Goal: Transaction & Acquisition: Purchase product/service

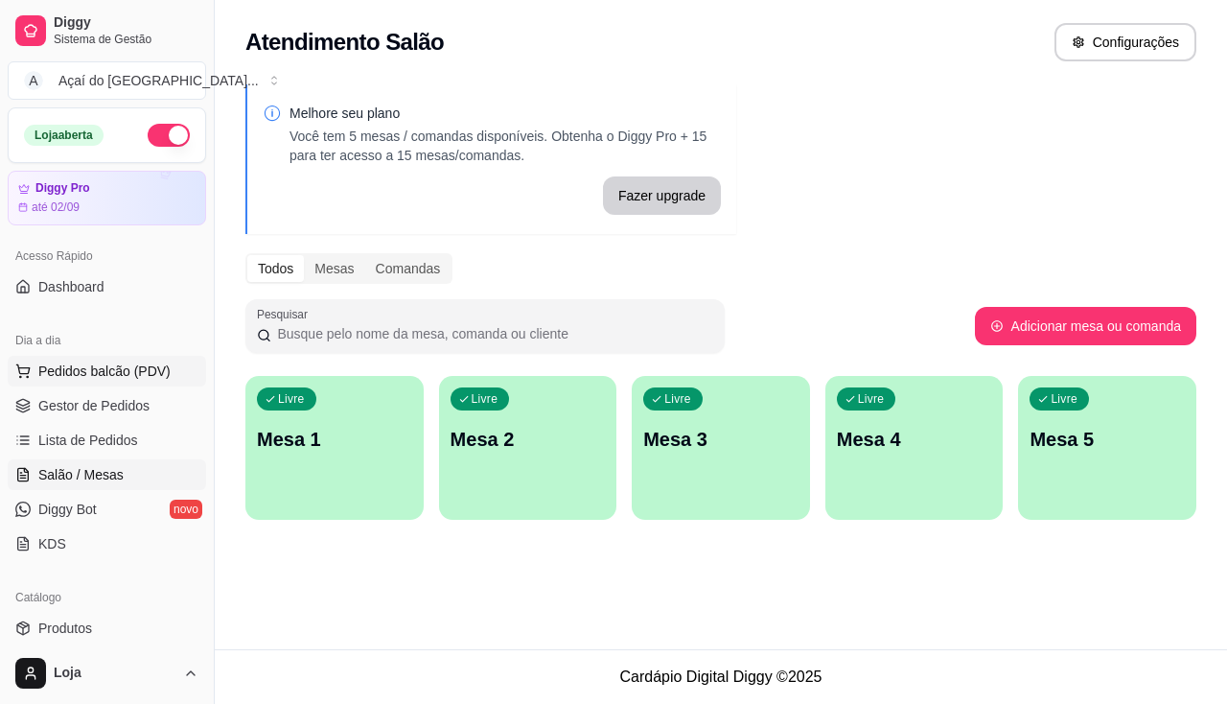
click at [145, 356] on button "Pedidos balcão (PDV)" at bounding box center [107, 371] width 198 height 31
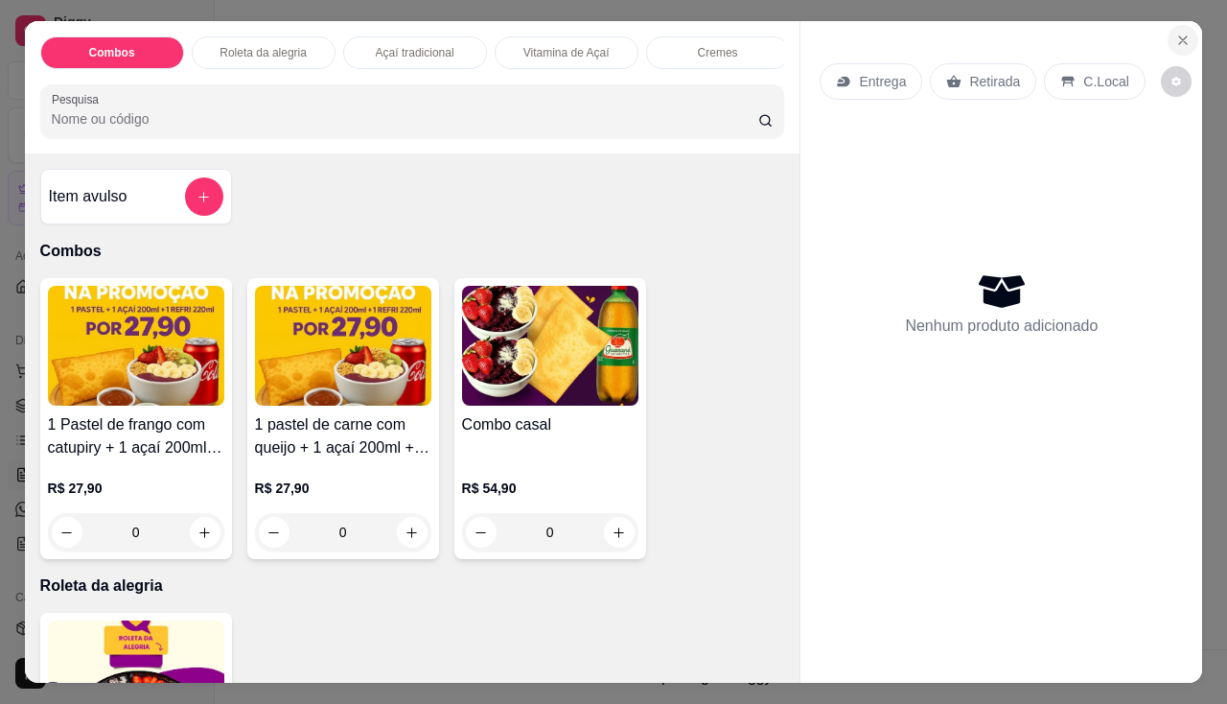
click at [1175, 35] on icon "Close" at bounding box center [1182, 40] width 15 height 15
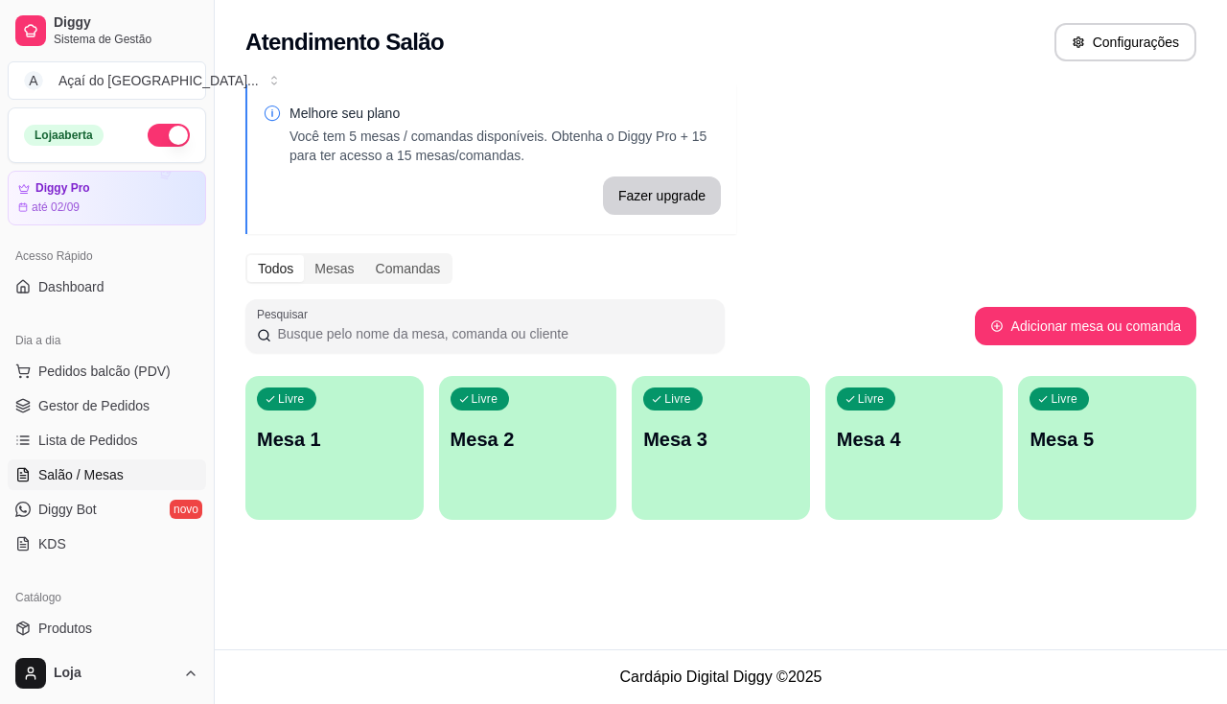
click at [287, 441] on p "Mesa 1" at bounding box center [334, 439] width 155 height 27
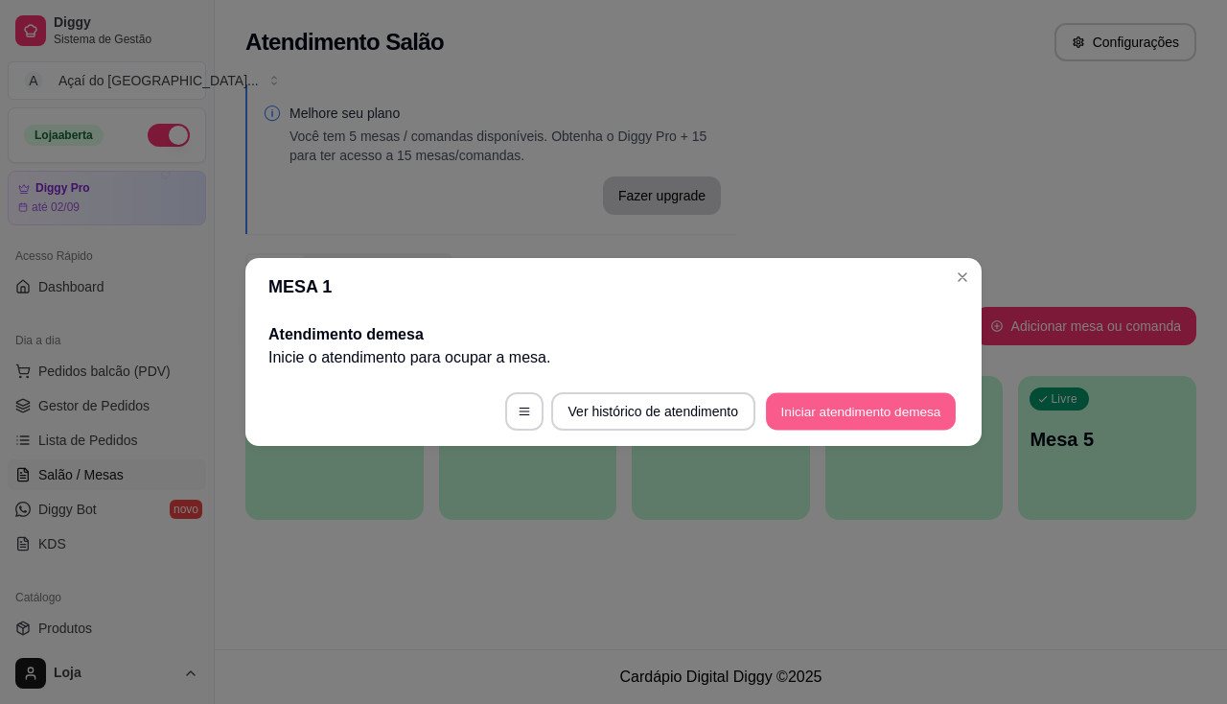
click at [774, 413] on button "Iniciar atendimento de mesa" at bounding box center [861, 411] width 190 height 37
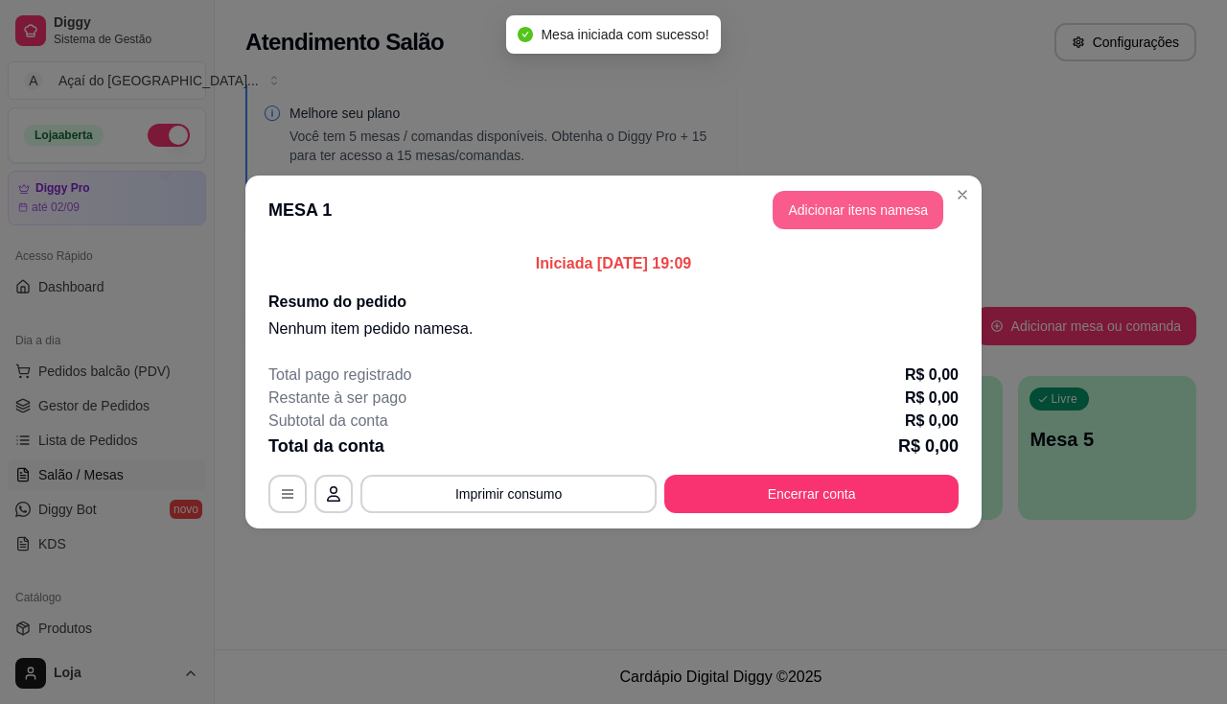
click at [884, 215] on button "Adicionar itens na mesa" at bounding box center [858, 210] width 171 height 38
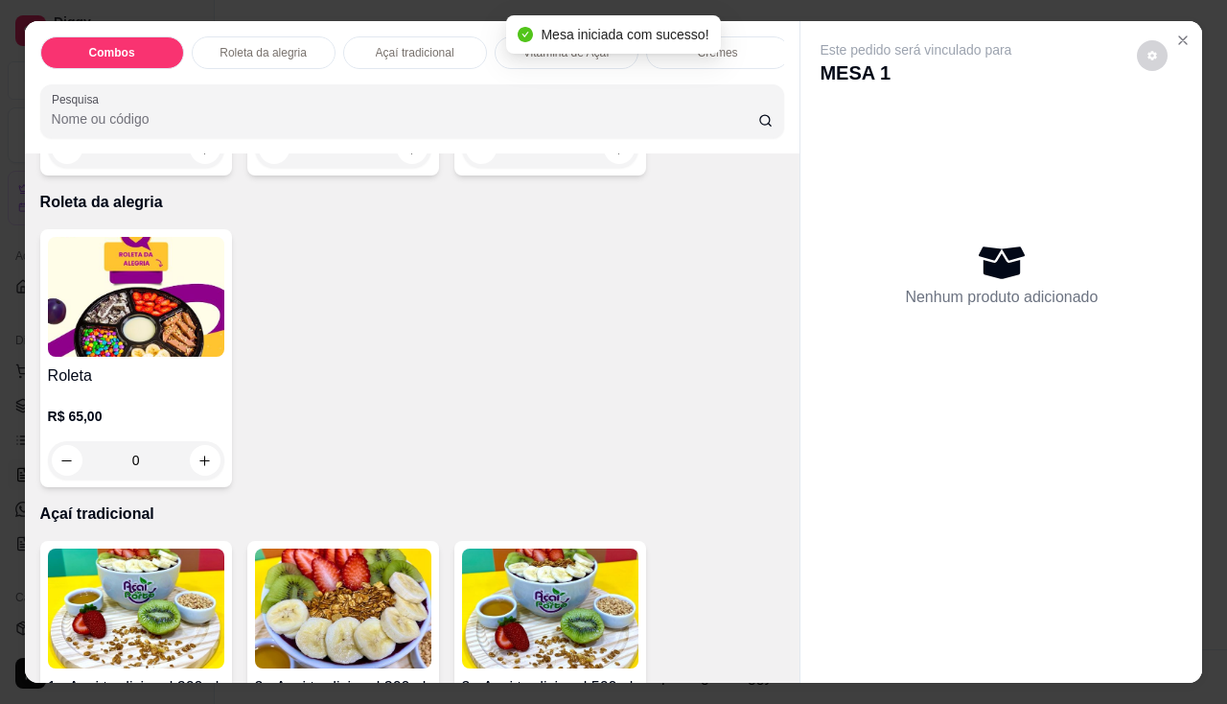
scroll to position [671, 0]
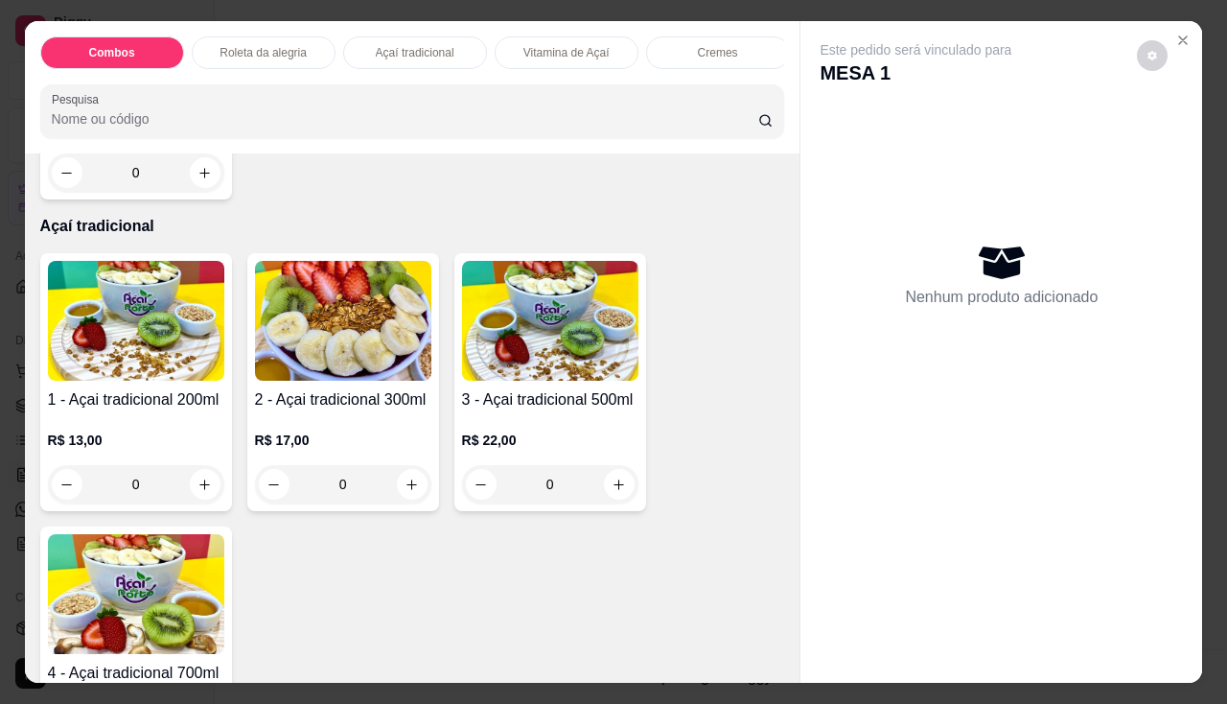
click at [337, 485] on div "0" at bounding box center [343, 484] width 176 height 38
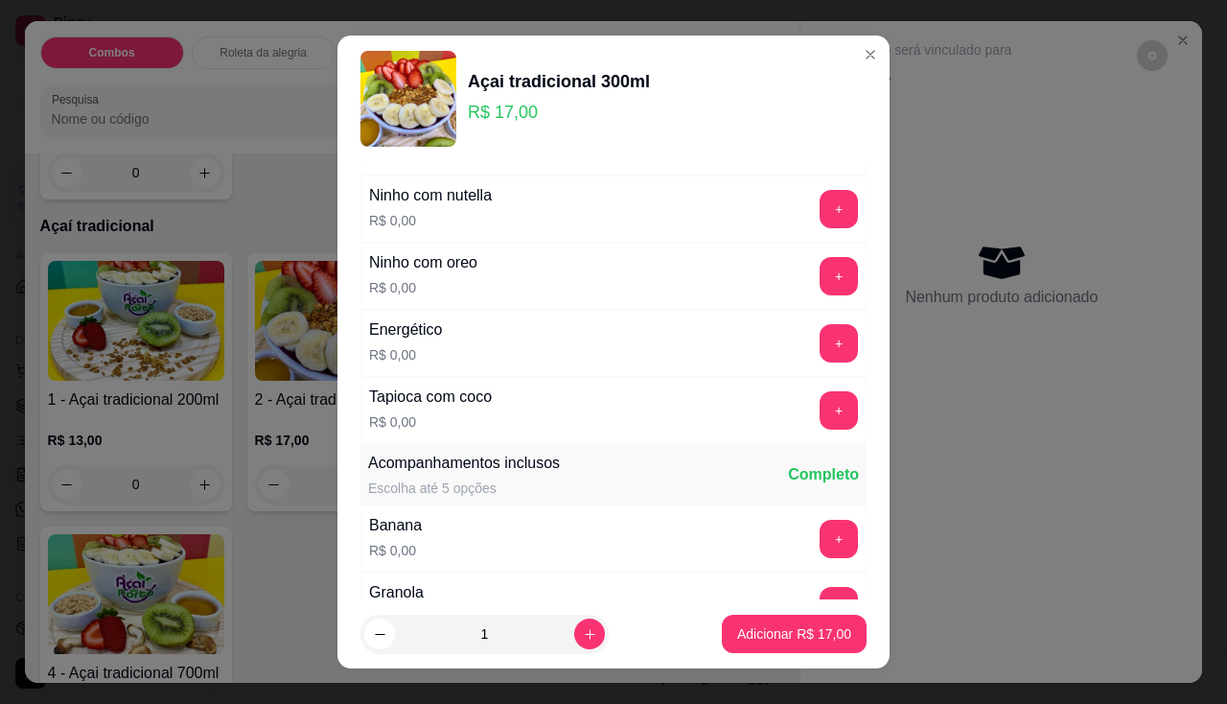
scroll to position [288, 0]
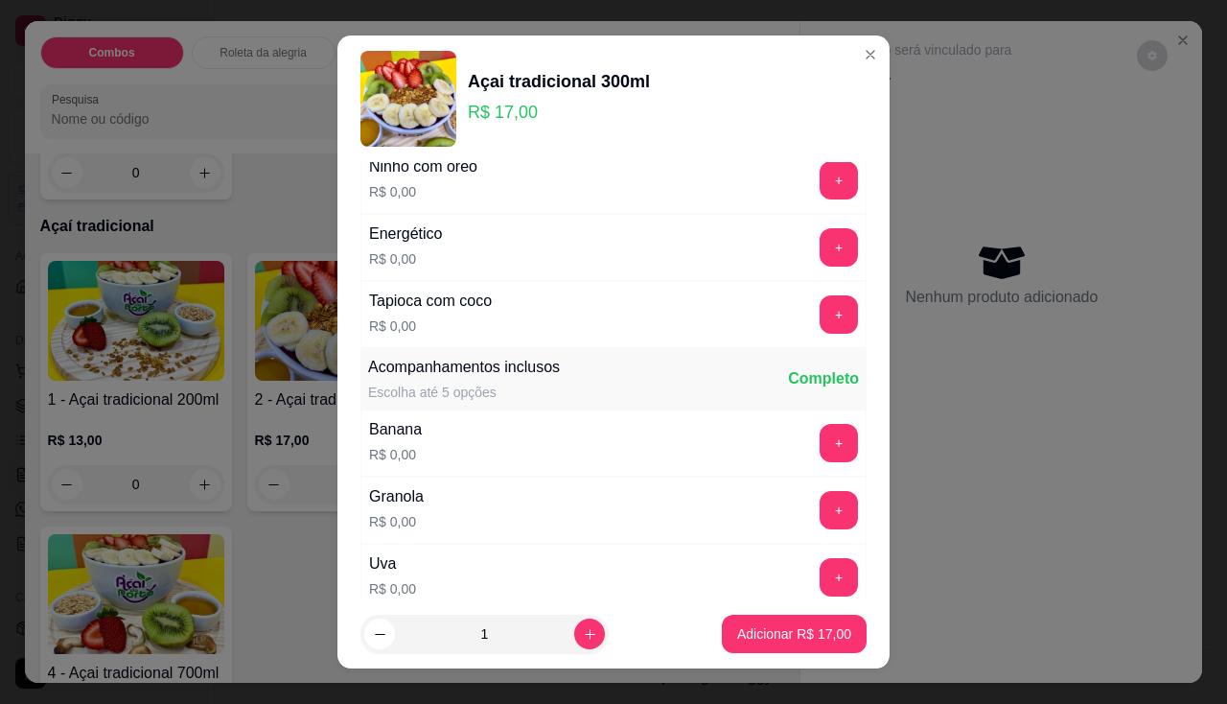
click at [813, 424] on div "+" at bounding box center [839, 443] width 54 height 38
click at [814, 424] on div "+" at bounding box center [839, 443] width 54 height 38
click at [821, 437] on button "+" at bounding box center [839, 442] width 37 height 37
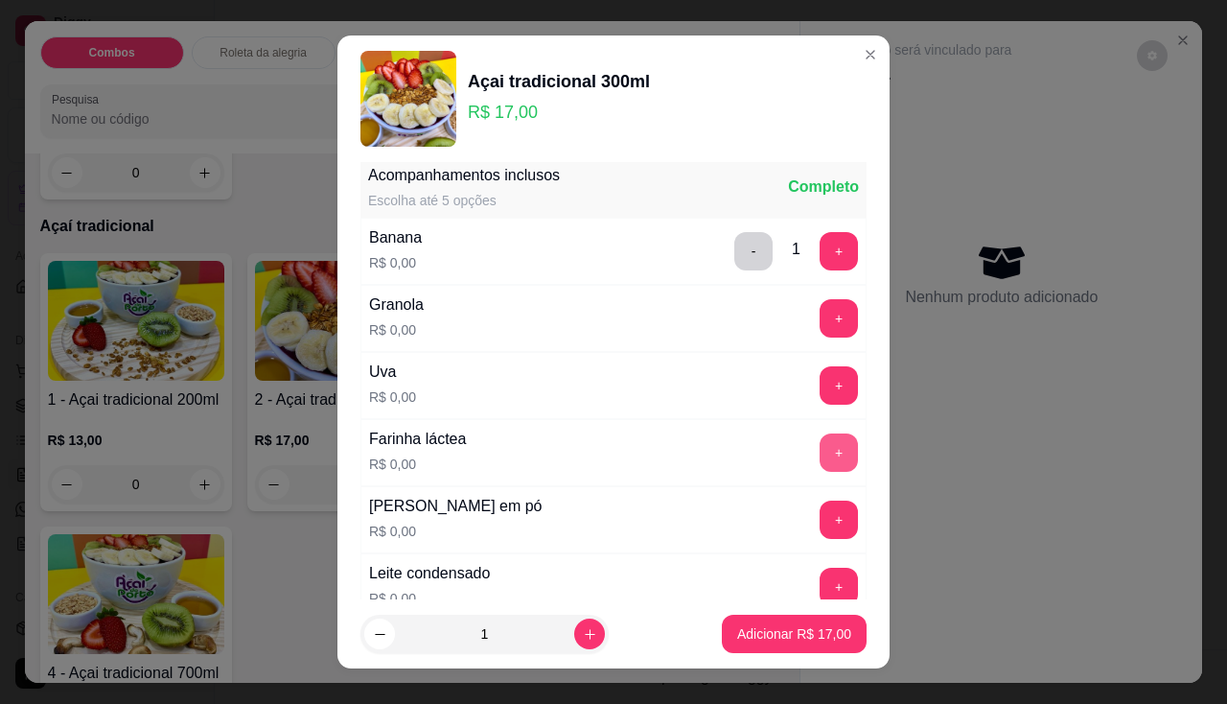
scroll to position [575, 0]
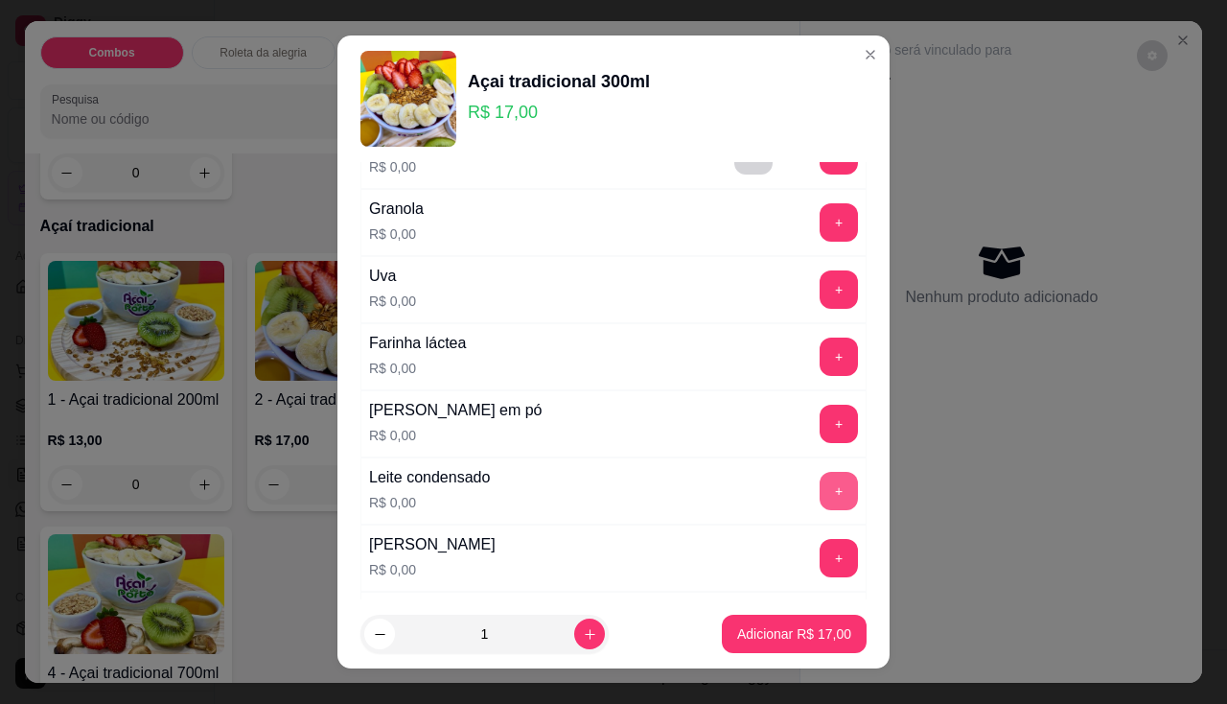
click at [820, 489] on button "+" at bounding box center [839, 491] width 38 height 38
click at [713, 511] on div "Leite condensado R$ 0,00 - 1 +" at bounding box center [613, 490] width 506 height 67
click at [734, 495] on button "-" at bounding box center [753, 491] width 38 height 38
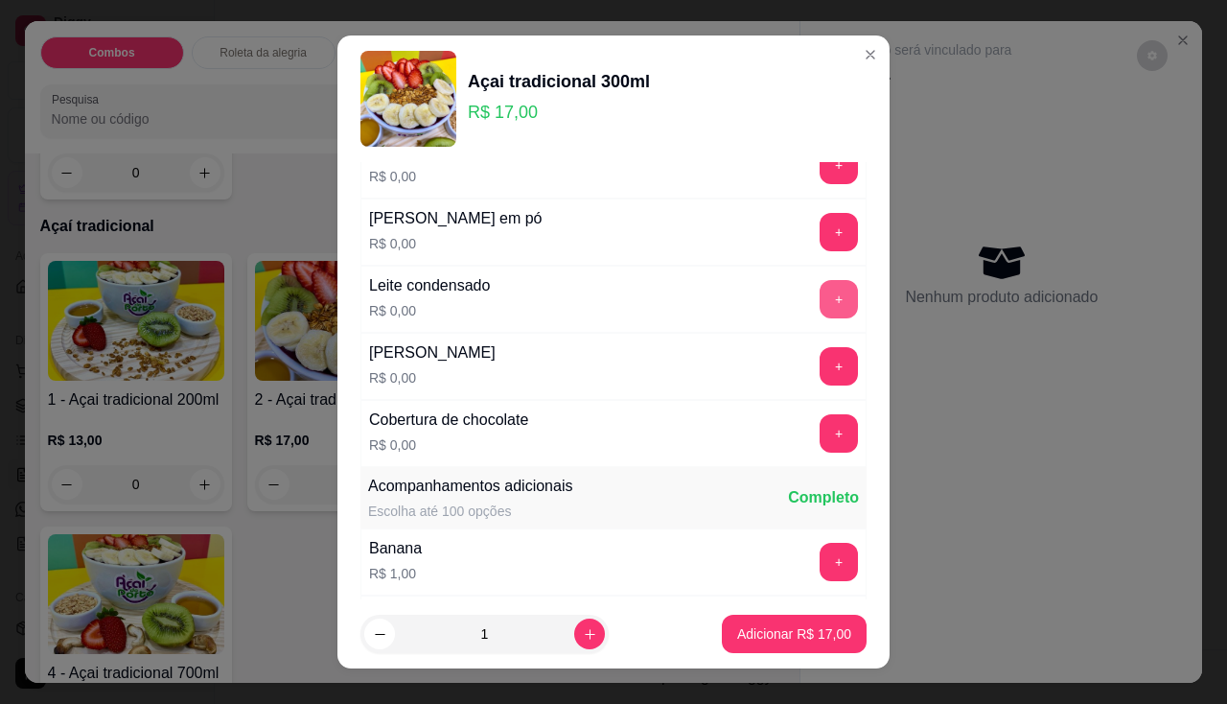
click at [820, 298] on button "+" at bounding box center [839, 299] width 38 height 38
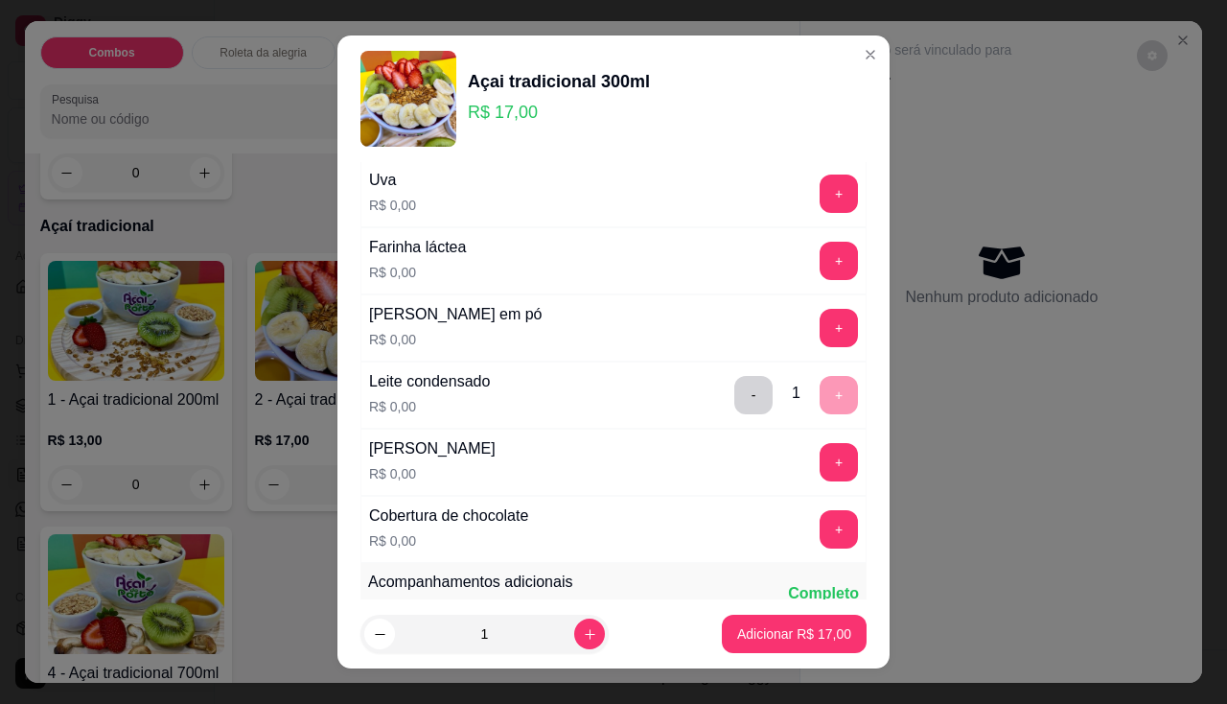
scroll to position [575, 0]
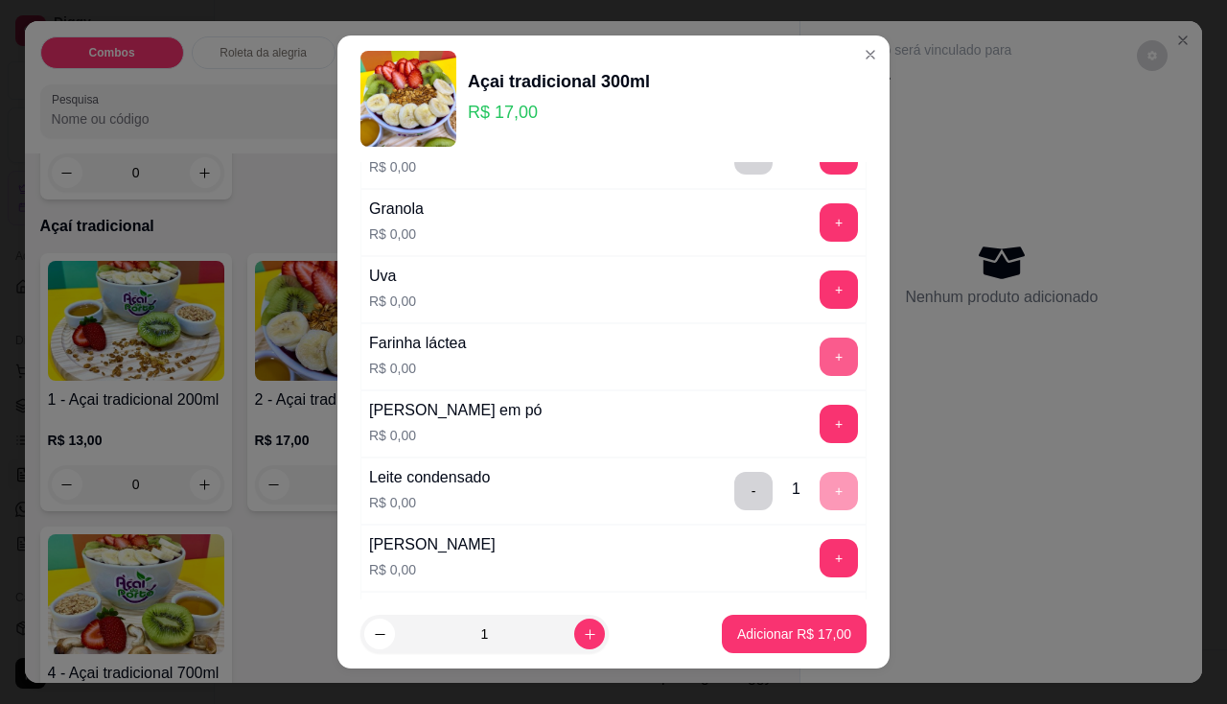
click at [820, 341] on button "+" at bounding box center [839, 356] width 38 height 38
click at [762, 630] on p "Adicionar R$ 17,00" at bounding box center [794, 633] width 114 height 19
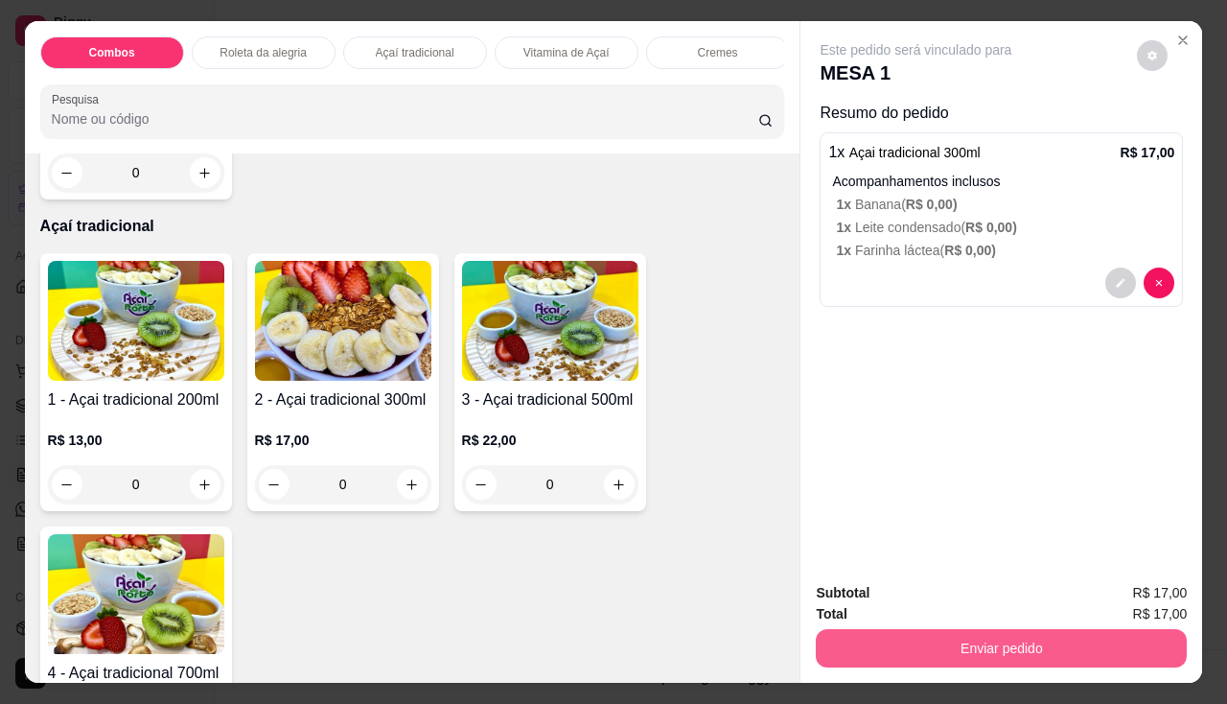
click at [944, 633] on button "Enviar pedido" at bounding box center [1001, 648] width 371 height 38
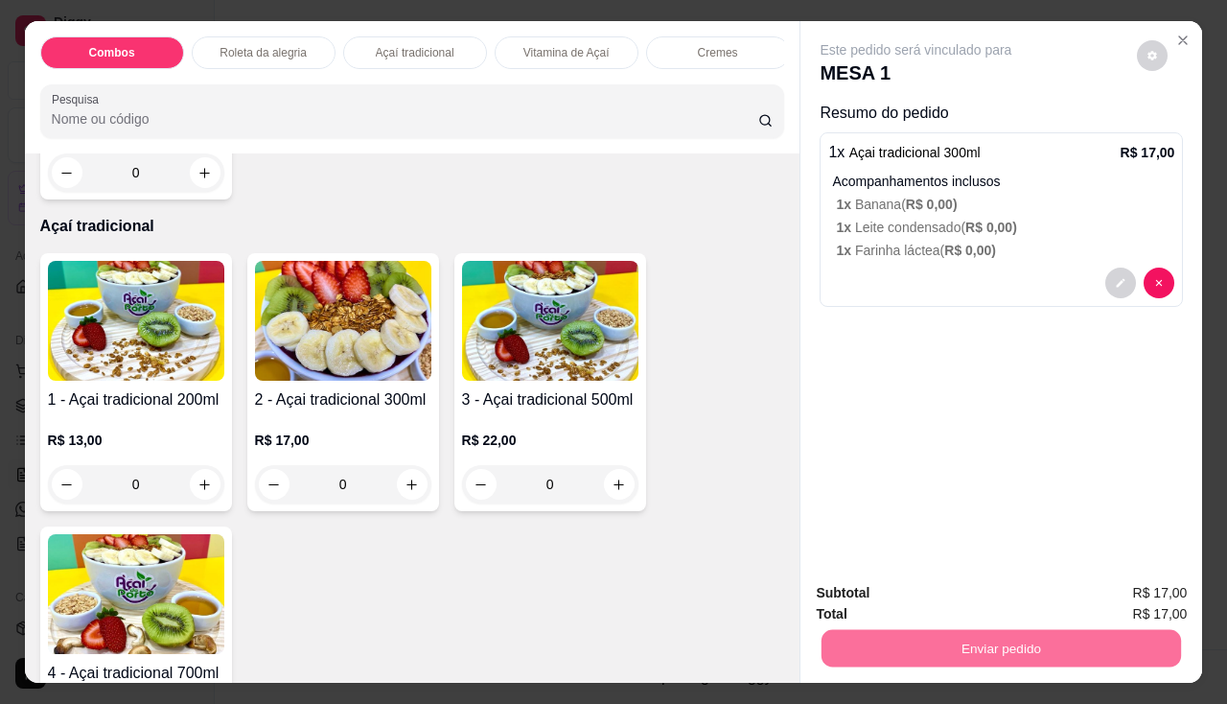
click at [945, 602] on button "Não registrar e enviar pedido" at bounding box center [938, 594] width 199 height 36
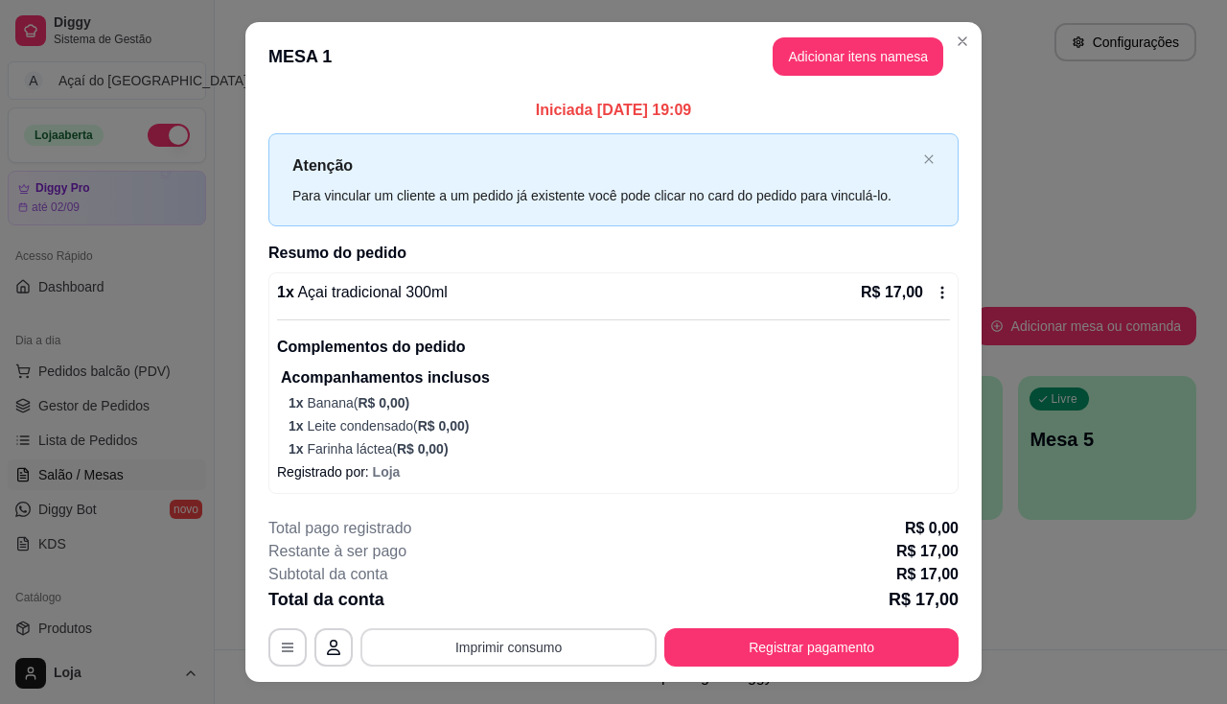
click at [459, 657] on button "Imprimir consumo" at bounding box center [508, 647] width 296 height 38
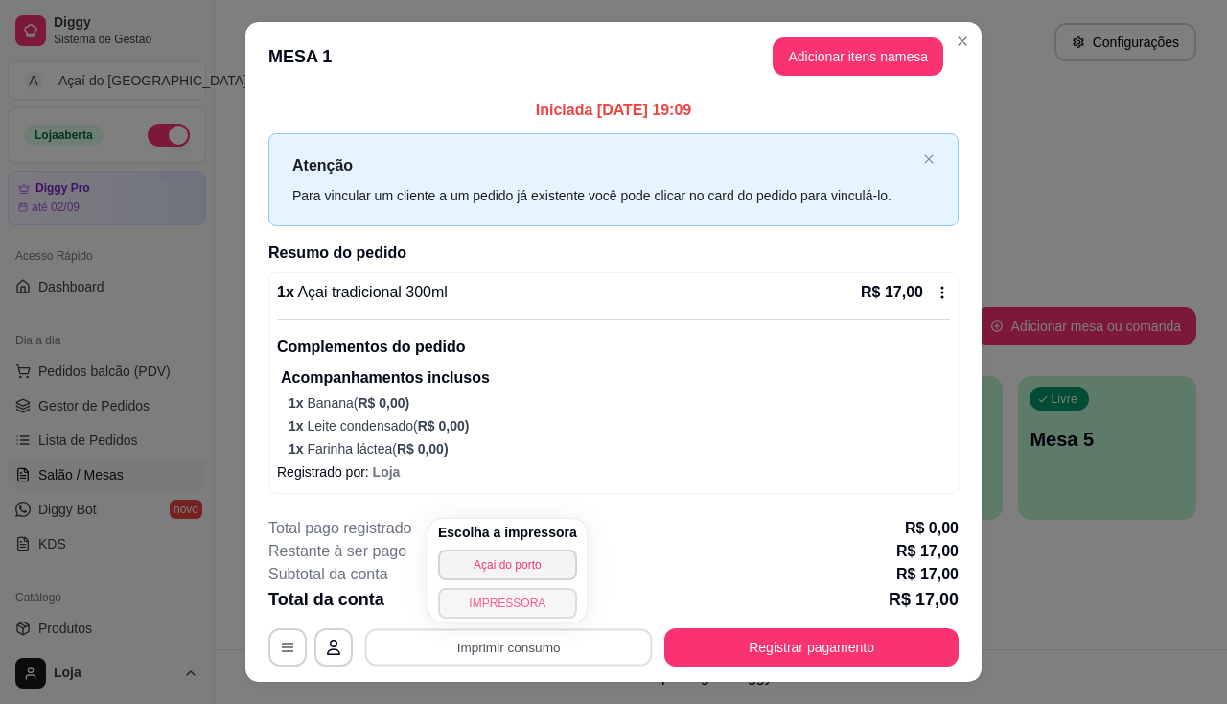
click at [485, 612] on button "IMPRESSORA" at bounding box center [507, 603] width 139 height 31
